Goal: Information Seeking & Learning: Learn about a topic

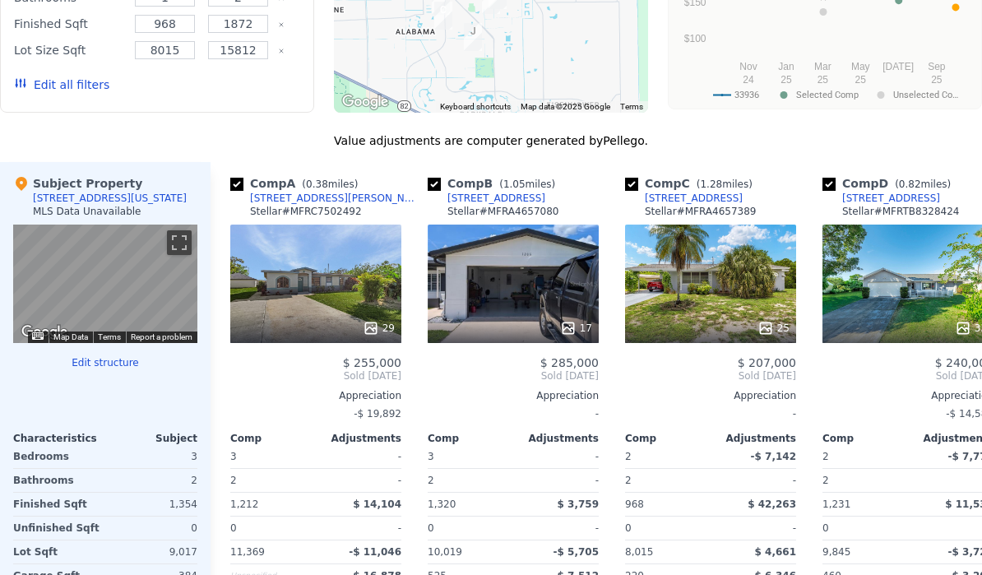
scroll to position [0, 34]
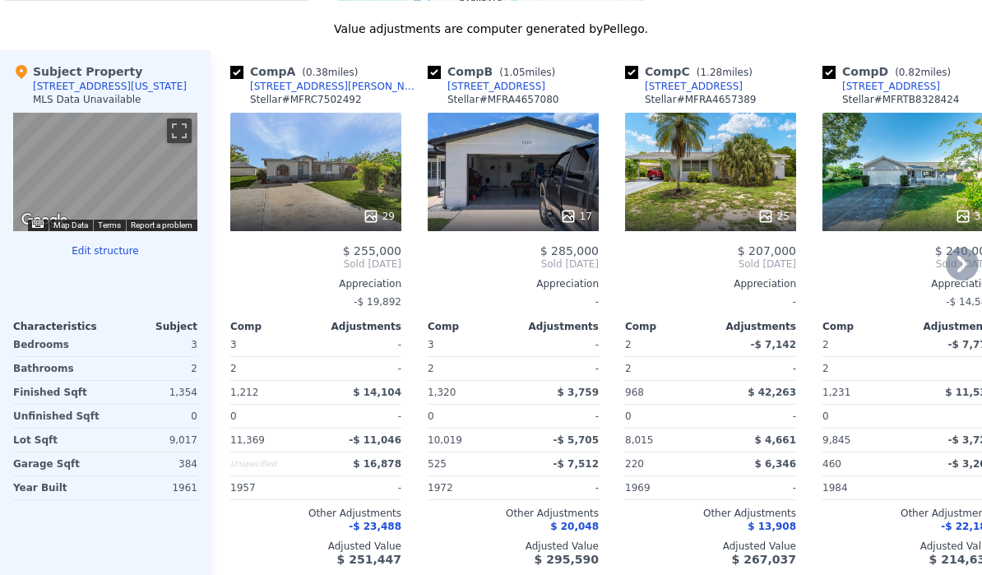
scroll to position [1894, 0]
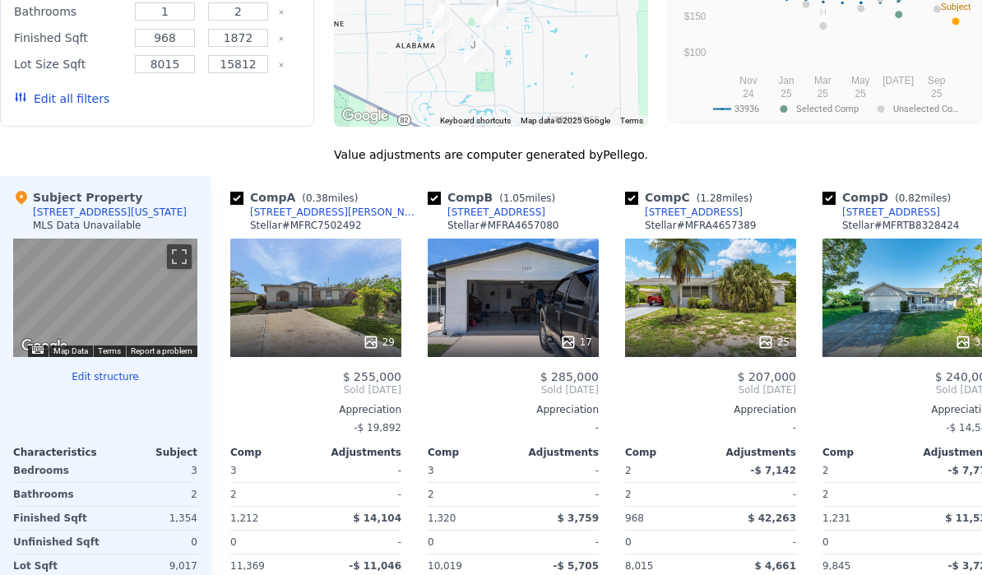
scroll to position [1582, 0]
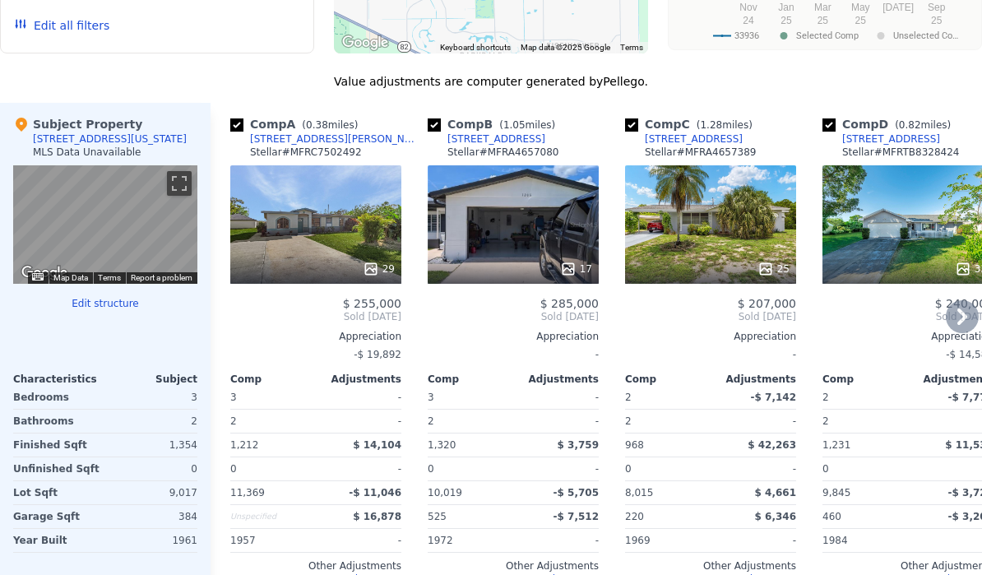
click at [354, 269] on div "29" at bounding box center [316, 269] width 157 height 16
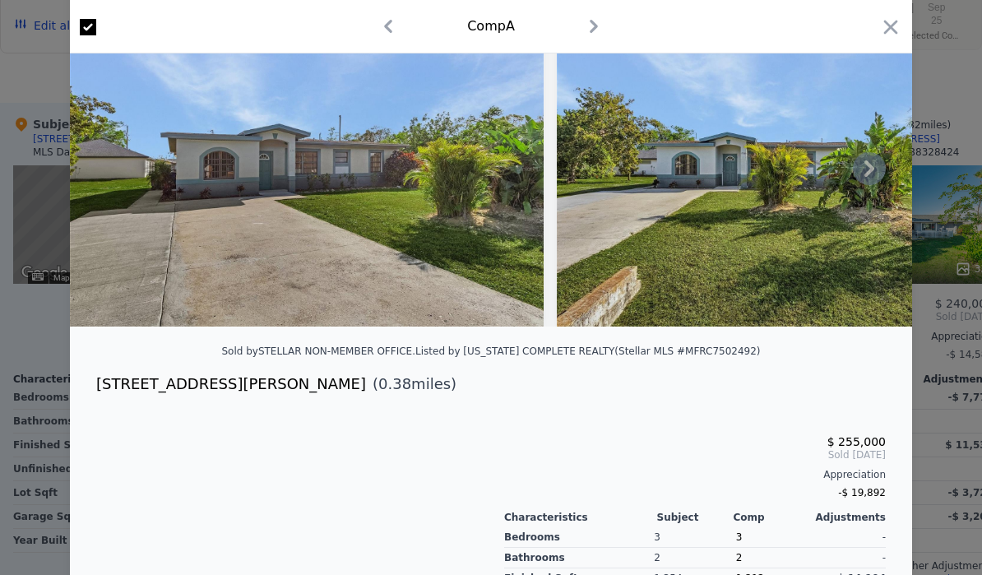
scroll to position [83, 0]
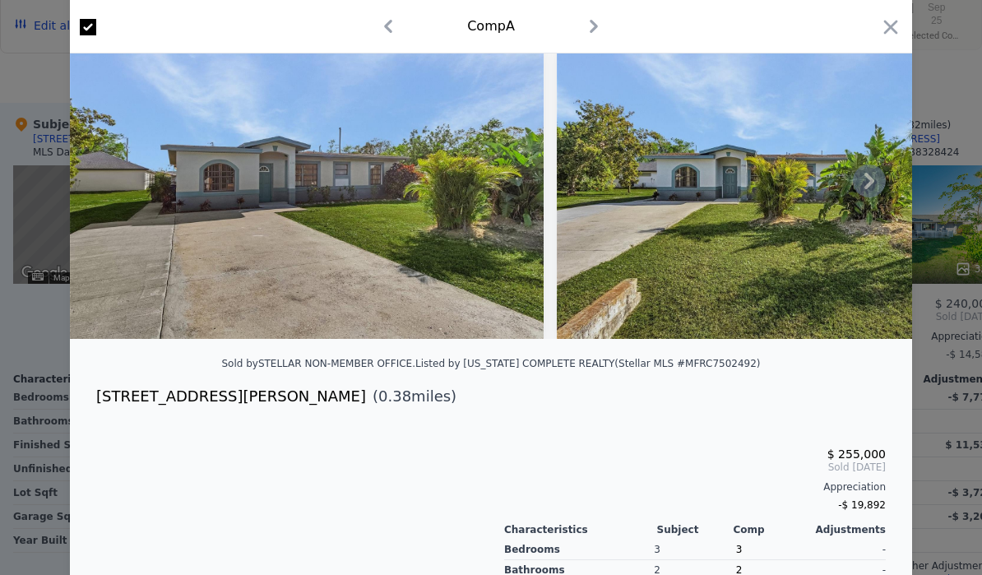
click at [872, 179] on icon at bounding box center [869, 181] width 10 height 16
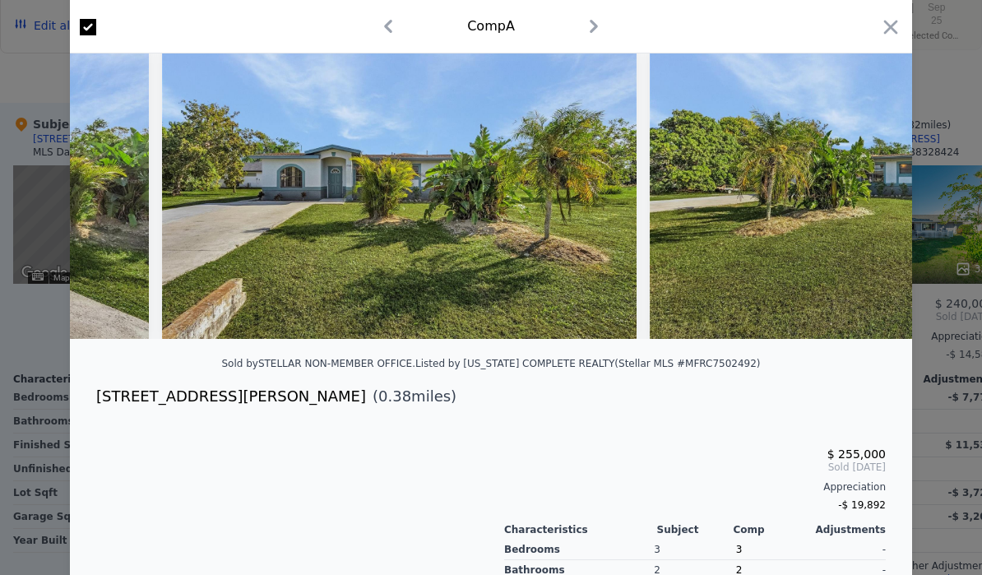
click at [872, 179] on img at bounding box center [887, 181] width 474 height 316
click at [872, 179] on div at bounding box center [491, 181] width 842 height 316
click at [872, 179] on icon at bounding box center [869, 181] width 10 height 16
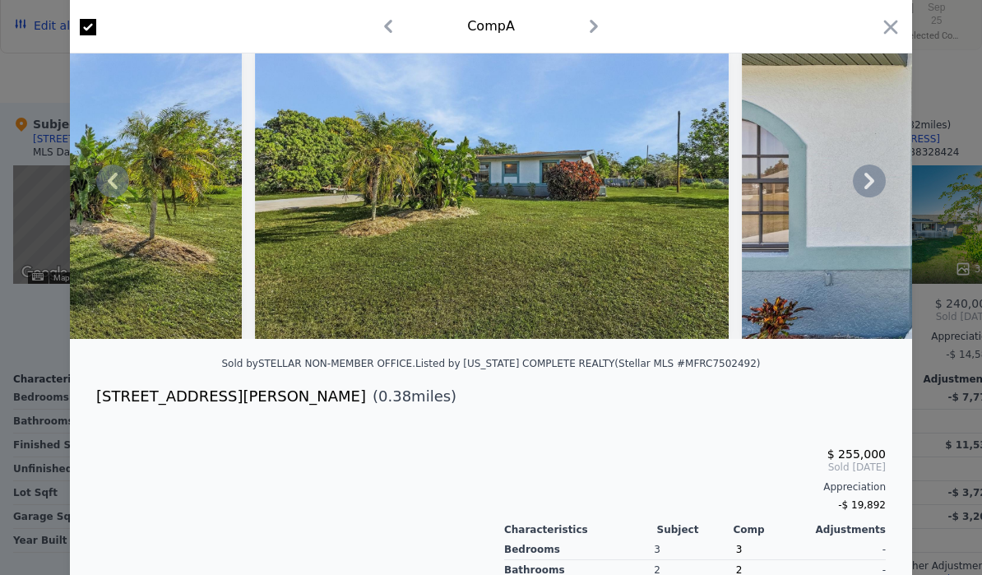
click at [872, 179] on icon at bounding box center [869, 181] width 10 height 16
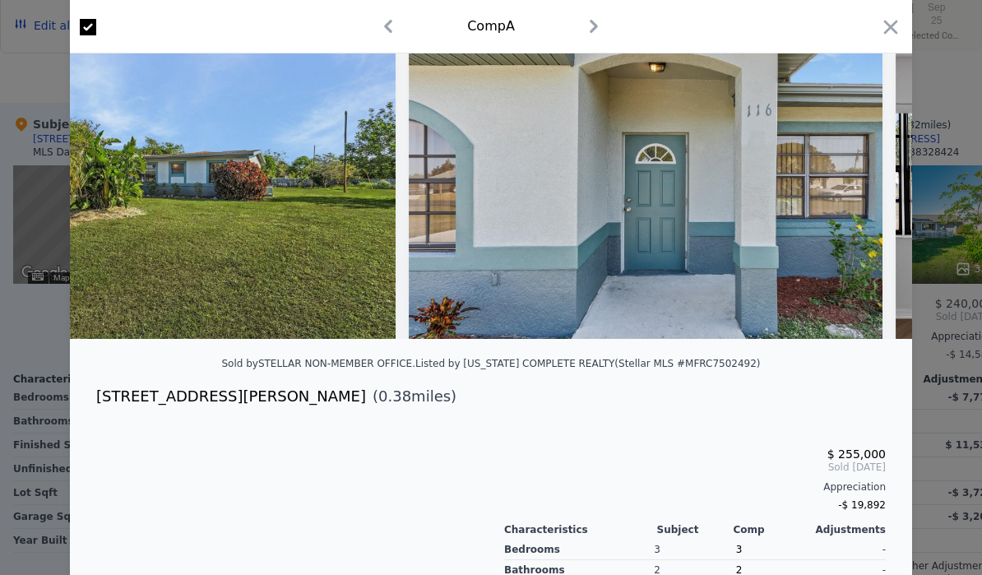
scroll to position [0, 1184]
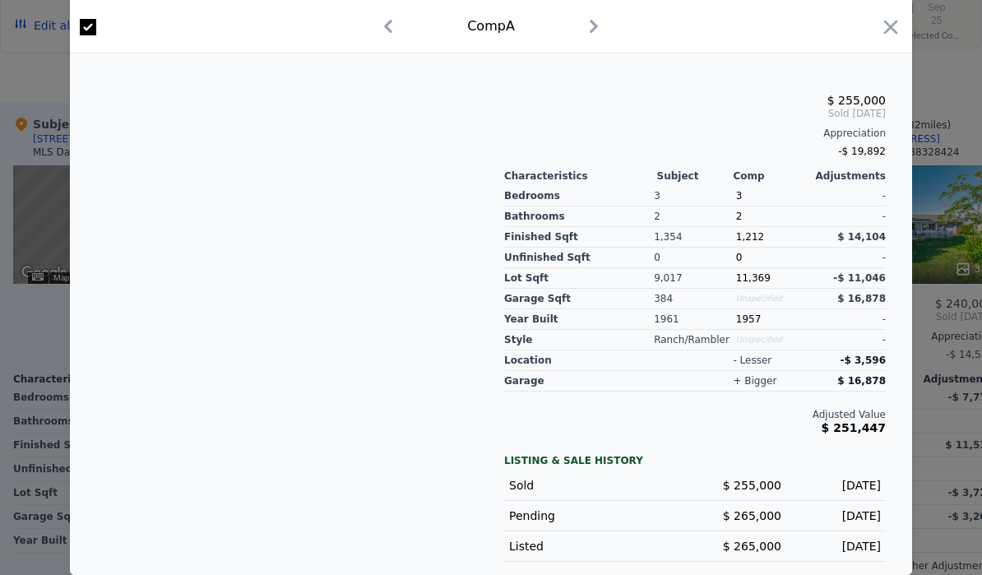
scroll to position [437, 0]
click at [887, 33] on icon "button" at bounding box center [890, 27] width 23 height 23
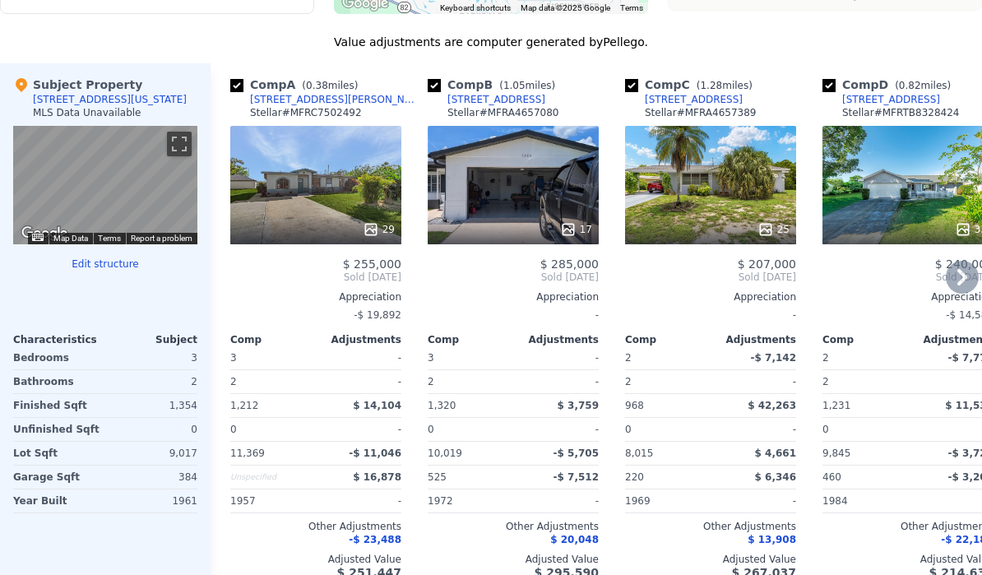
scroll to position [1625, 0]
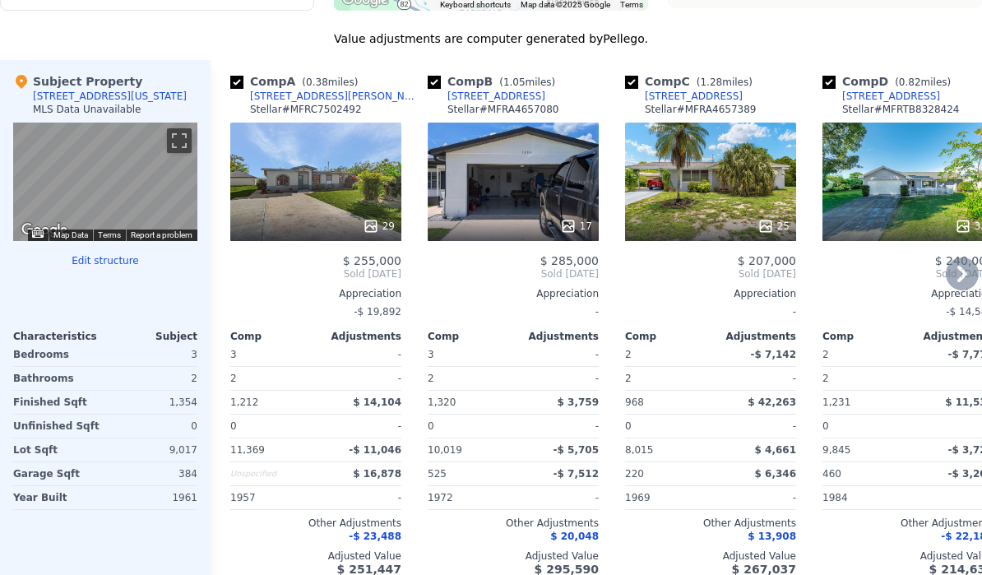
click at [489, 179] on div "17" at bounding box center [513, 182] width 171 height 118
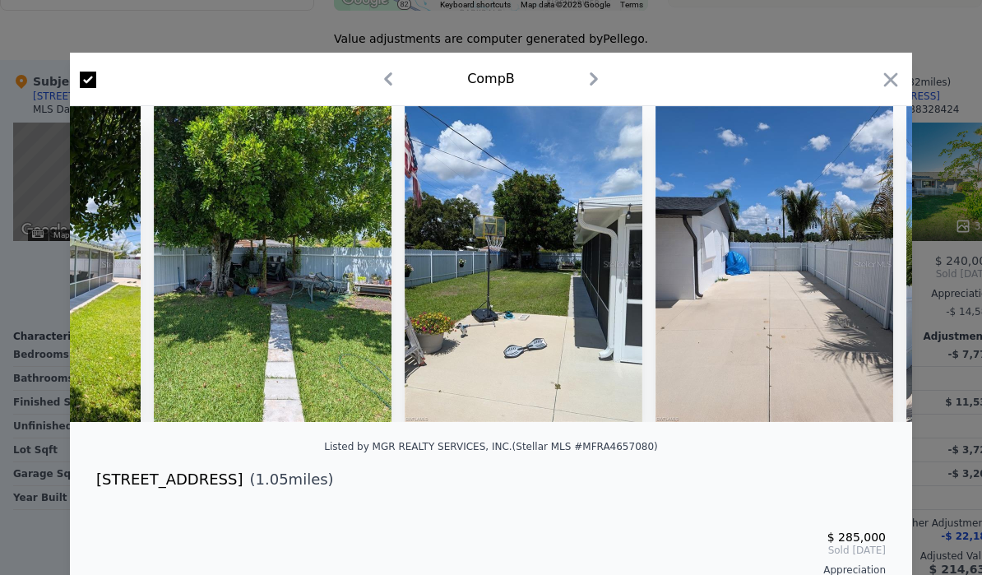
click at [874, 78] on div "Comp B" at bounding box center [491, 79] width 816 height 26
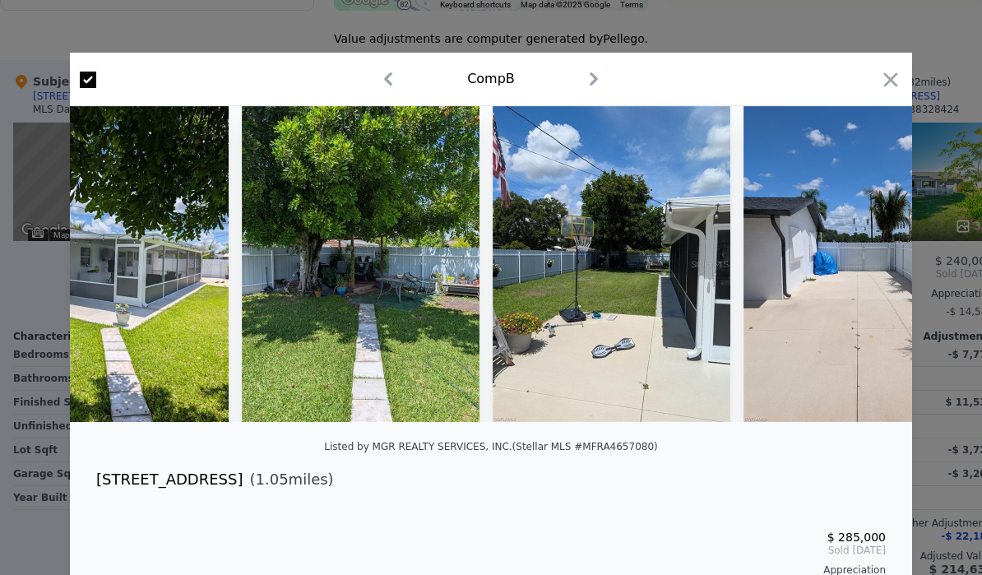
click at [873, 78] on div "Comp B" at bounding box center [491, 79] width 816 height 26
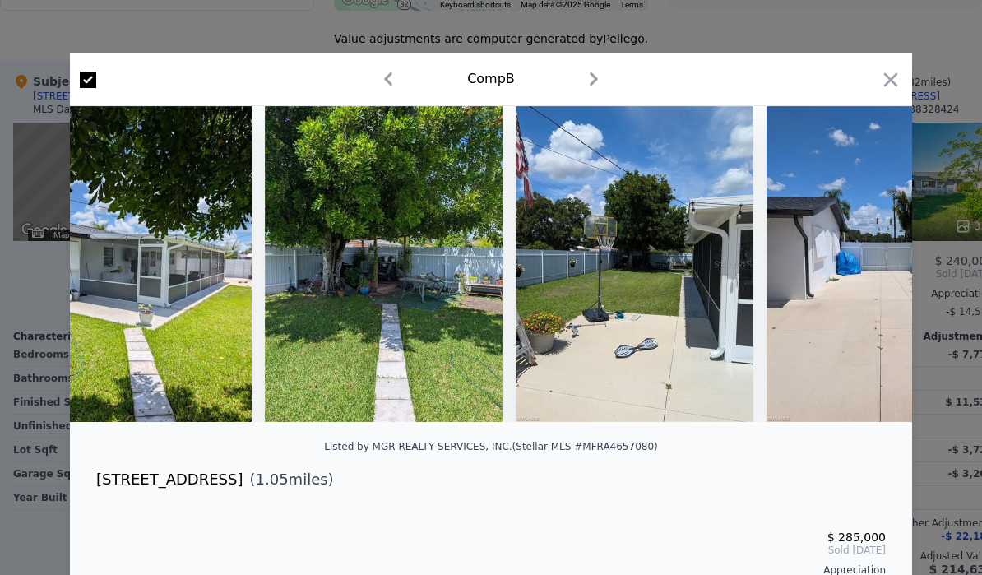
scroll to position [0, 3289]
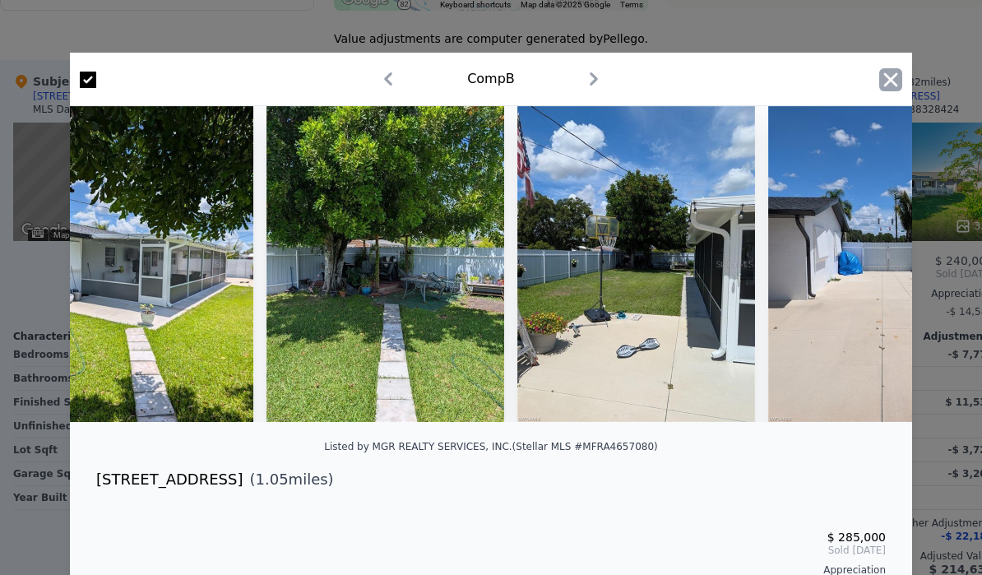
click at [891, 79] on icon "button" at bounding box center [891, 79] width 14 height 14
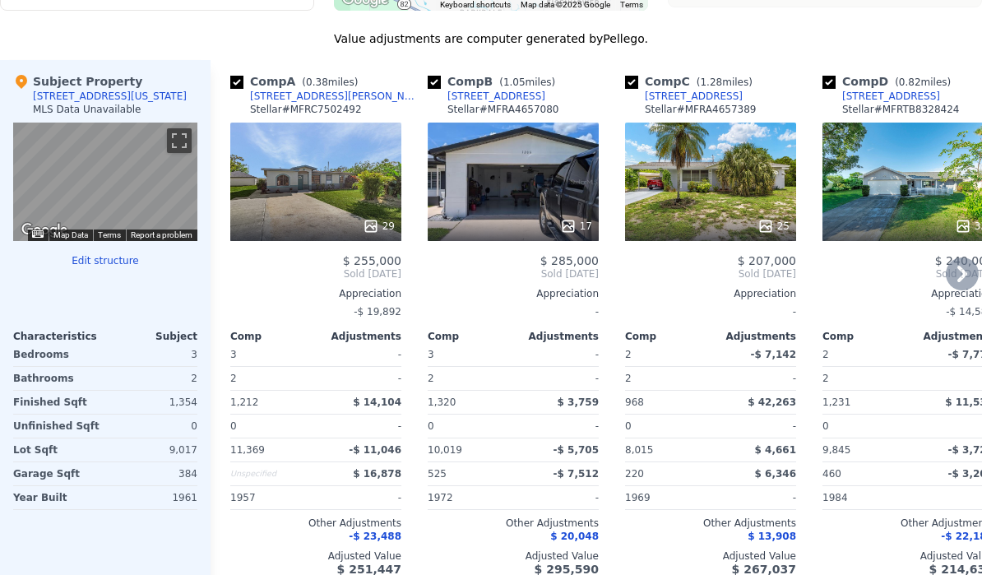
click at [696, 166] on div "25" at bounding box center [710, 182] width 171 height 118
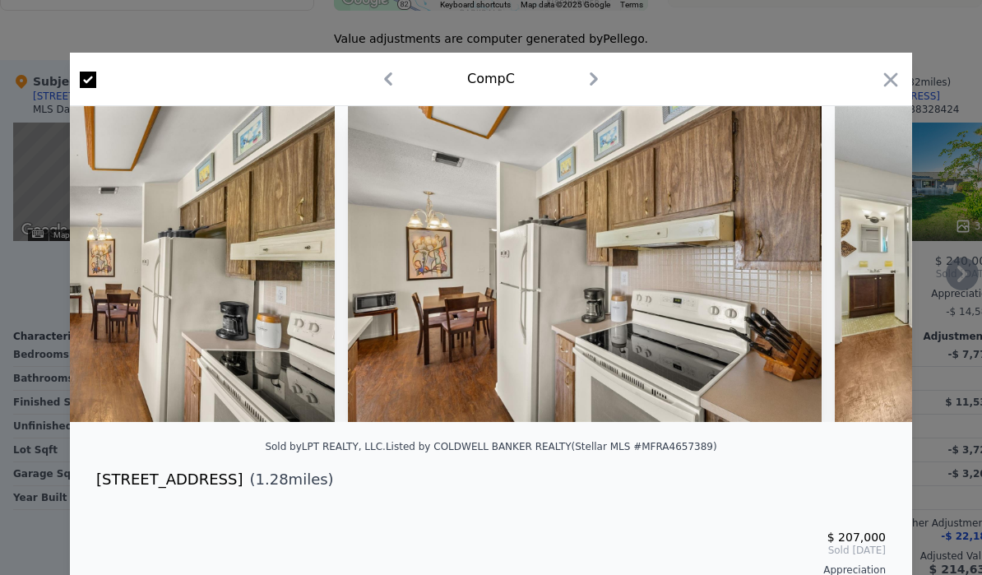
scroll to position [0, 4595]
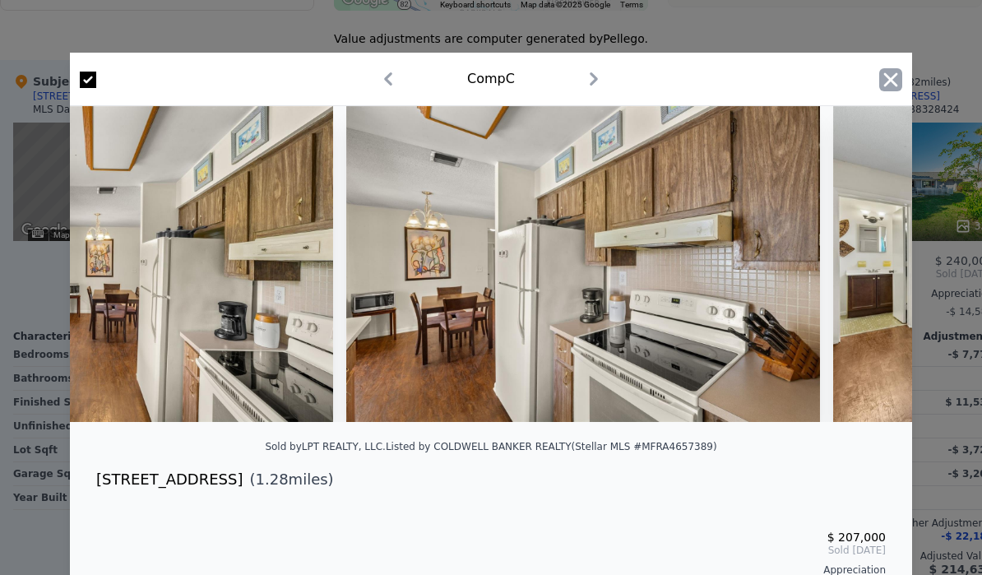
click at [886, 77] on icon "button" at bounding box center [890, 79] width 23 height 23
